Goal: Use online tool/utility

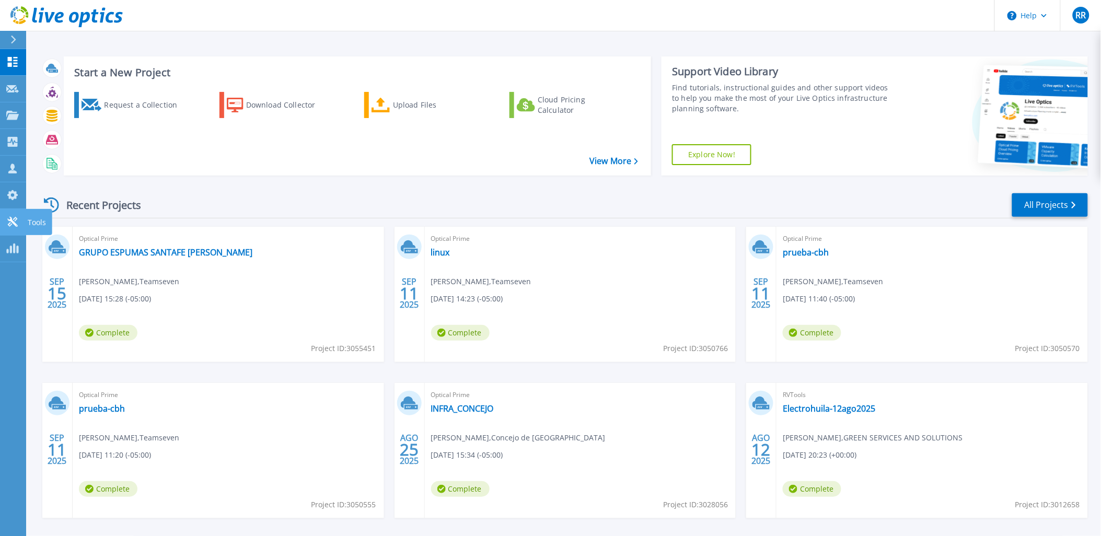
click at [16, 222] on icon at bounding box center [12, 222] width 13 height 10
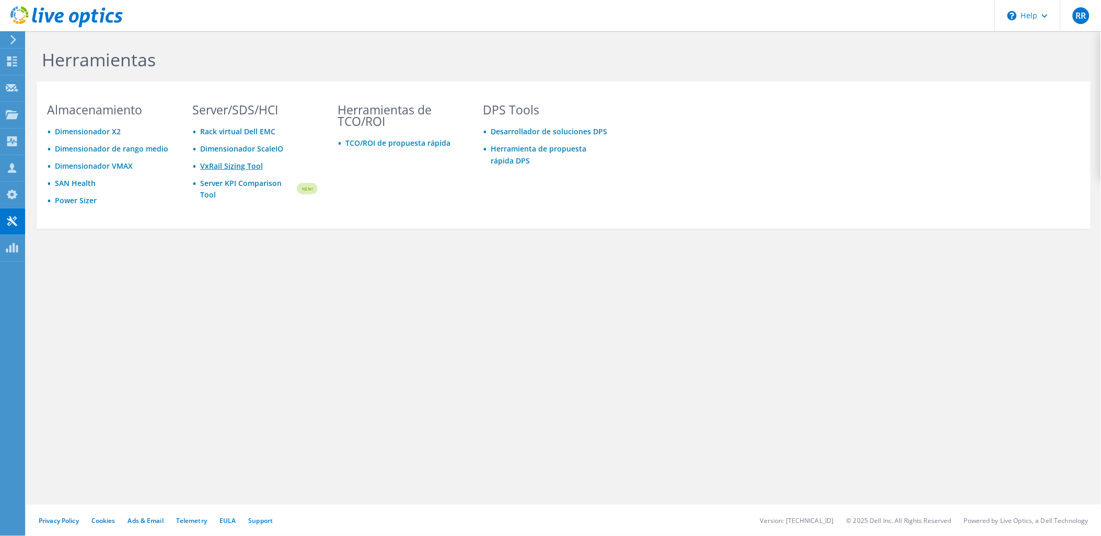
click at [239, 162] on link "VxRail Sizing Tool" at bounding box center [231, 166] width 63 height 10
